Goal: Task Accomplishment & Management: Manage account settings

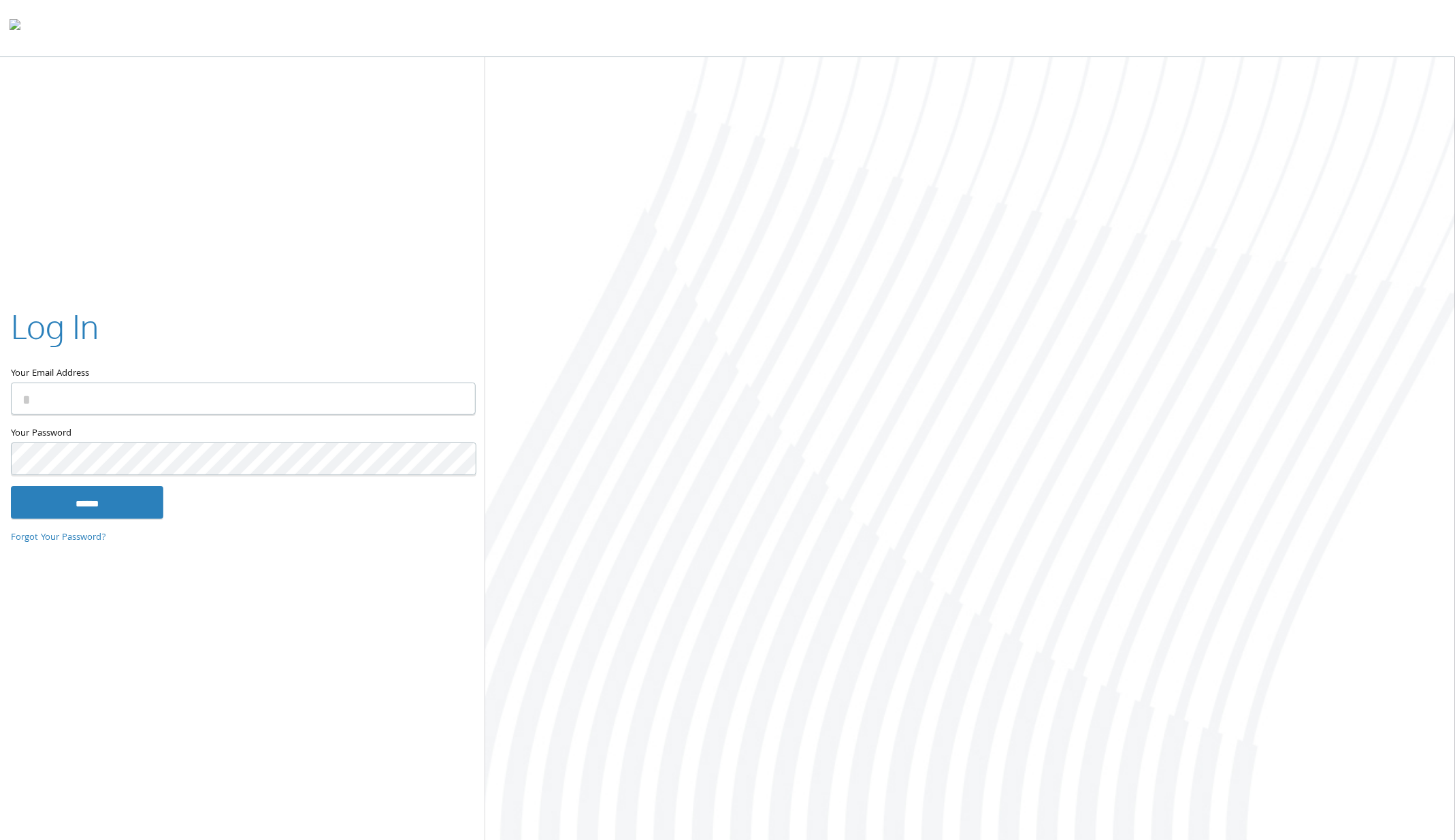
click at [0, 839] on com-1password-button at bounding box center [0, 842] width 0 height 0
type input "**********"
